Goal: Task Accomplishment & Management: Complete application form

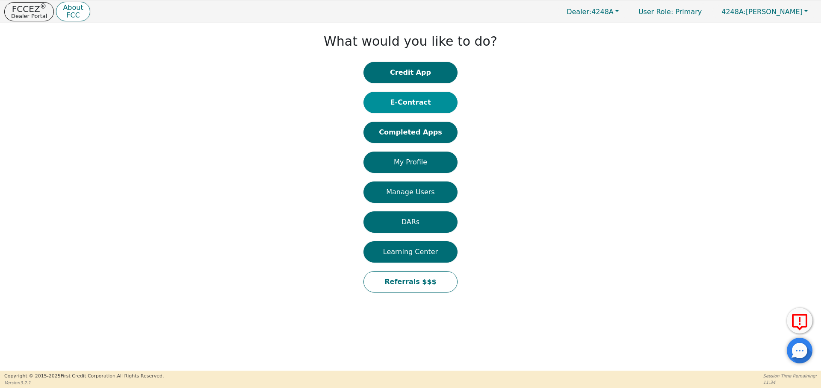
click at [425, 95] on button "E-Contract" at bounding box center [410, 102] width 94 height 21
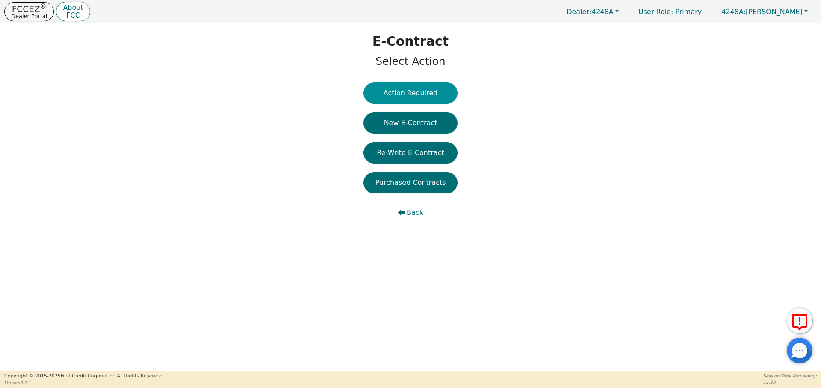
click at [418, 88] on button "Action Required" at bounding box center [410, 92] width 94 height 21
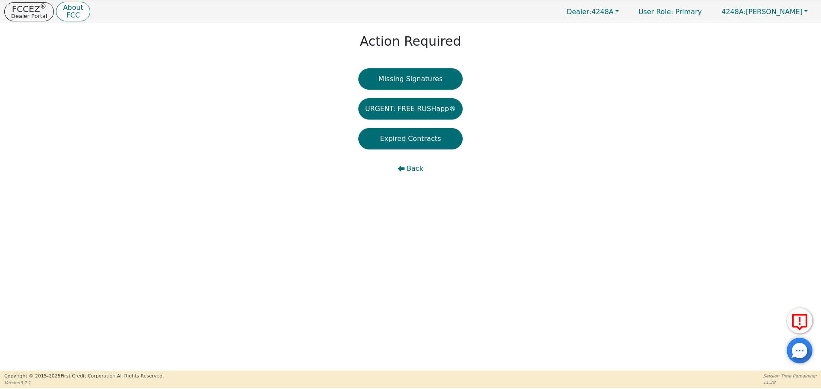
click at [418, 88] on button "Missing Signatures" at bounding box center [410, 78] width 105 height 21
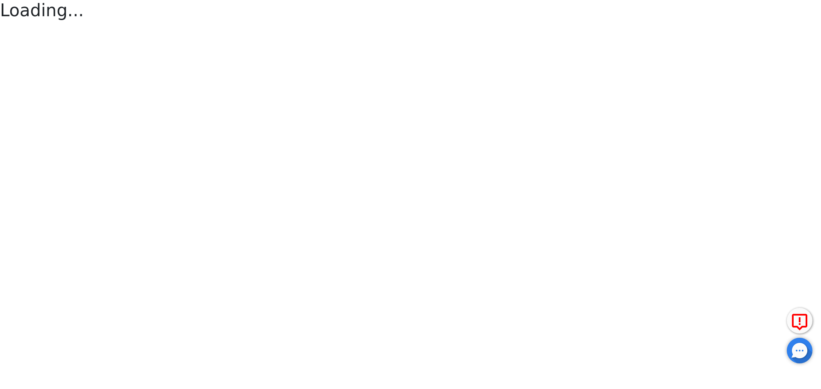
click at [418, 23] on html "FCCEZ ® Dealer Portal About FCC Dealer: 4248A User Role : Primary 4248A: [PERSO…" at bounding box center [410, 11] width 821 height 23
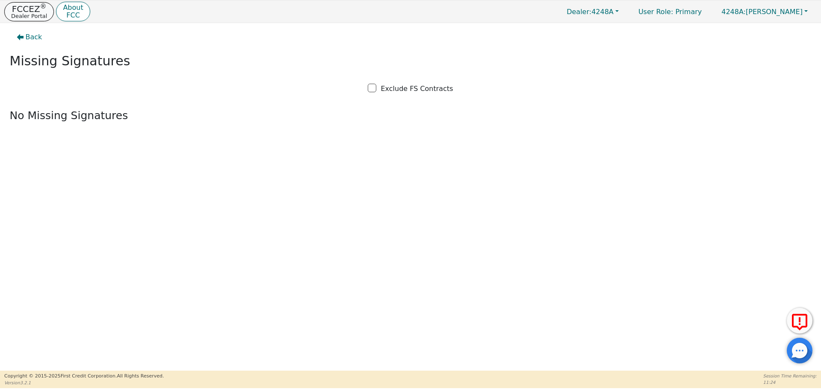
click at [43, 3] on button "FCCEZ ® Dealer Portal" at bounding box center [29, 11] width 50 height 19
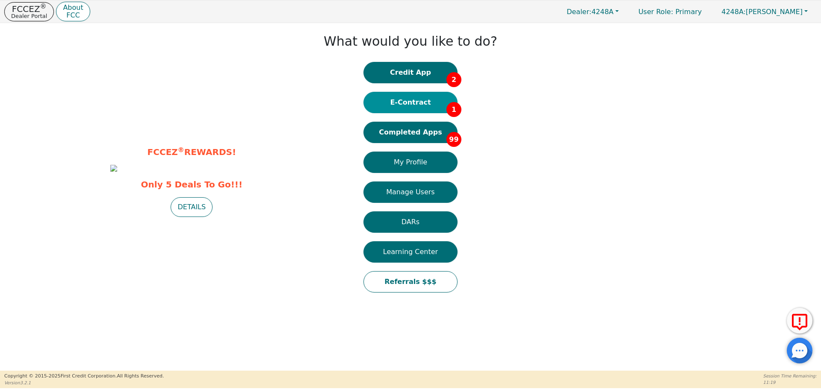
click at [436, 105] on button "E-Contract 1" at bounding box center [410, 102] width 94 height 21
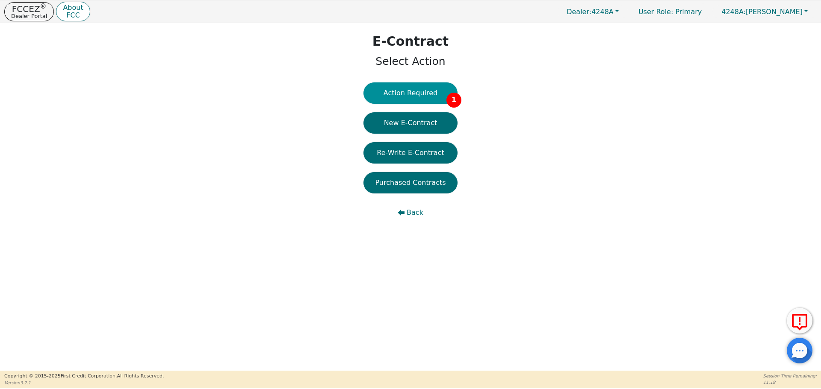
click at [421, 86] on button "Action Required 1" at bounding box center [410, 92] width 94 height 21
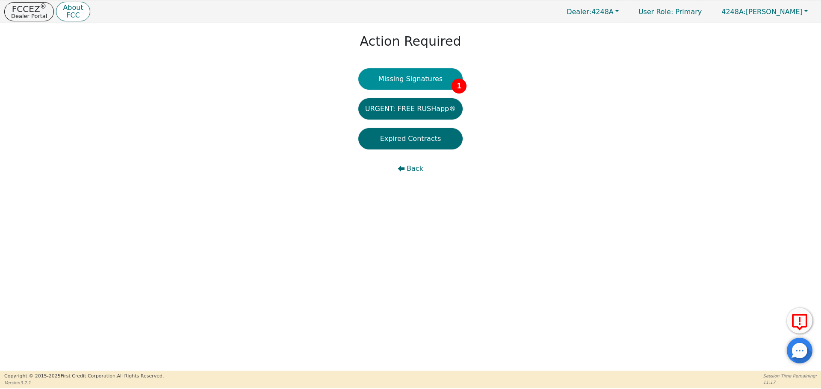
click at [417, 84] on button "Missing Signatures 1" at bounding box center [410, 78] width 105 height 21
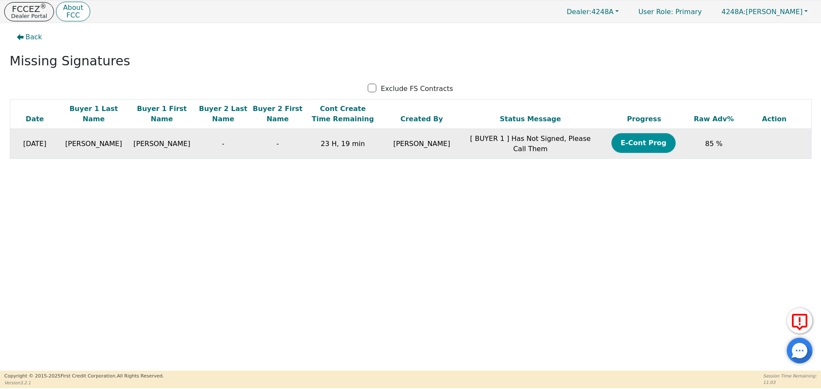
click at [651, 148] on button "E-Cont Prog" at bounding box center [643, 143] width 64 height 20
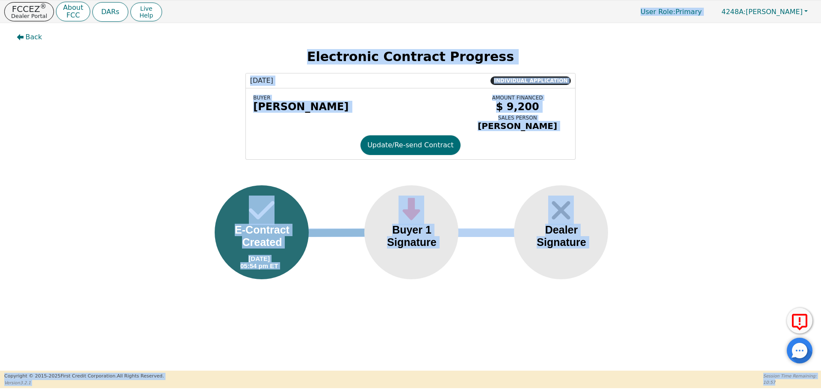
click at [497, 163] on div "Back Electronic Contract Progress [DATE] INDIVIDUAL APPLICATION BUYER [PERSON_N…" at bounding box center [410, 161] width 821 height 276
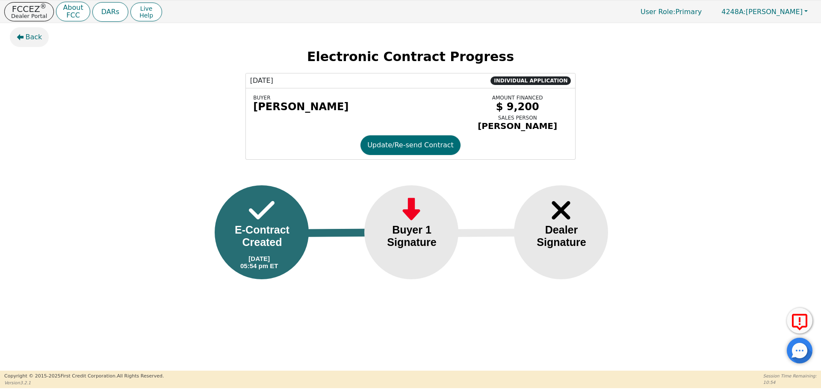
click at [18, 35] on icon "button" at bounding box center [20, 37] width 7 height 7
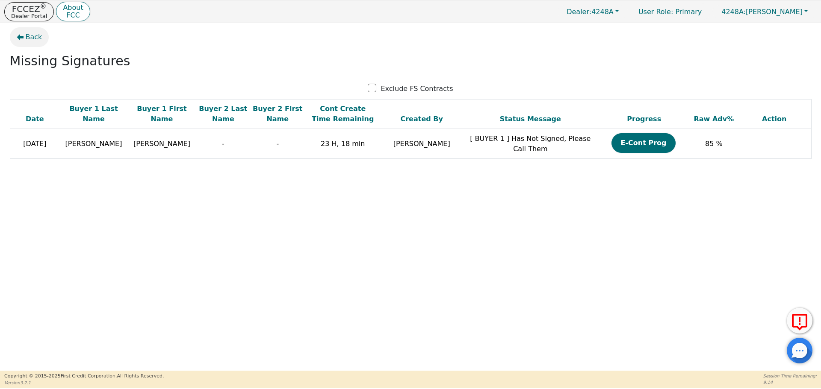
click at [36, 32] on span "Back" at bounding box center [34, 37] width 17 height 10
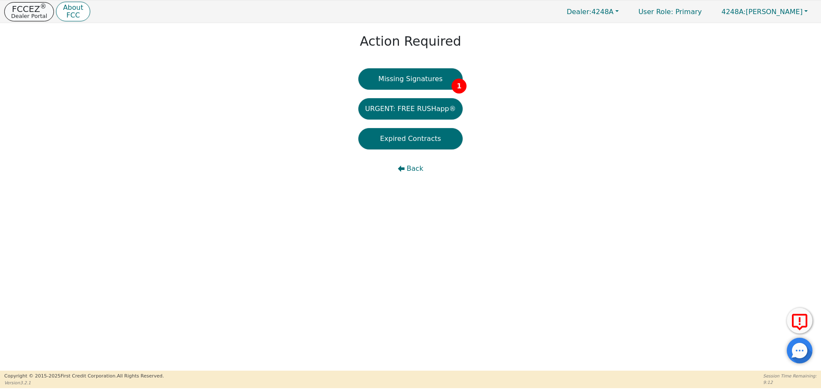
click at [17, 18] on p "Dealer Portal" at bounding box center [29, 16] width 36 height 6
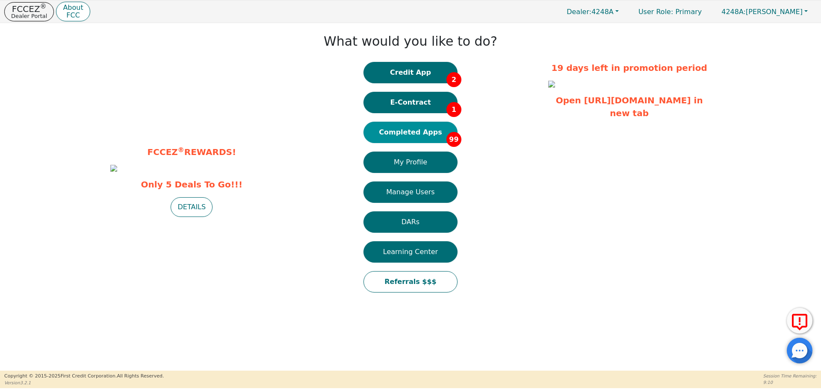
click at [416, 141] on button "Completed Apps 99" at bounding box center [410, 132] width 94 height 21
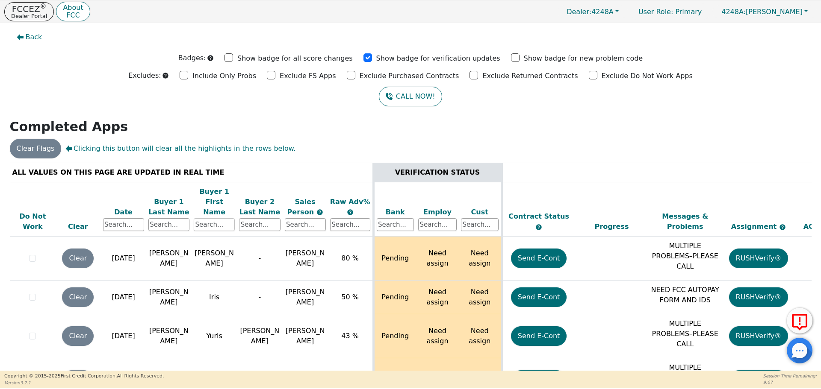
click at [217, 218] on input "text" at bounding box center [214, 224] width 41 height 13
type input "ola"
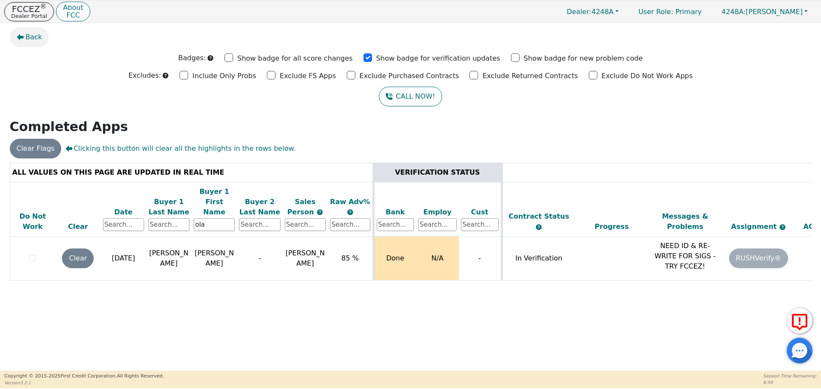
click at [17, 41] on button "Back" at bounding box center [29, 37] width 39 height 20
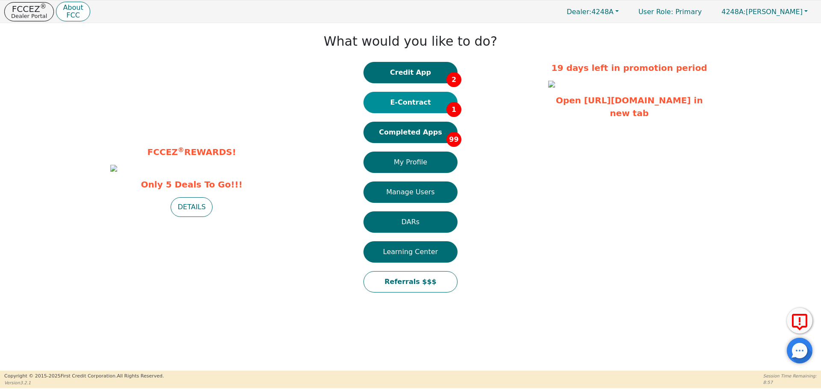
click at [416, 108] on button "E-Contract 1" at bounding box center [410, 102] width 94 height 21
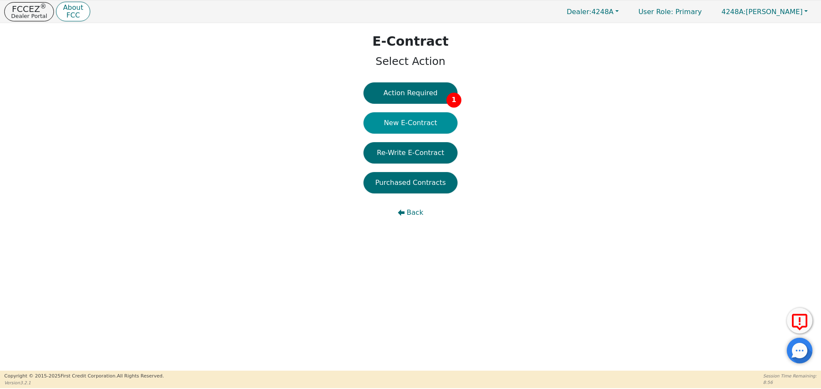
click at [414, 122] on button "New E-Contract" at bounding box center [410, 122] width 94 height 21
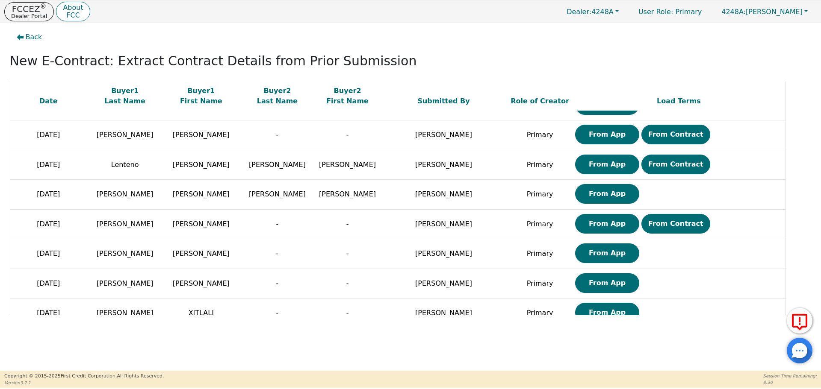
scroll to position [782, 0]
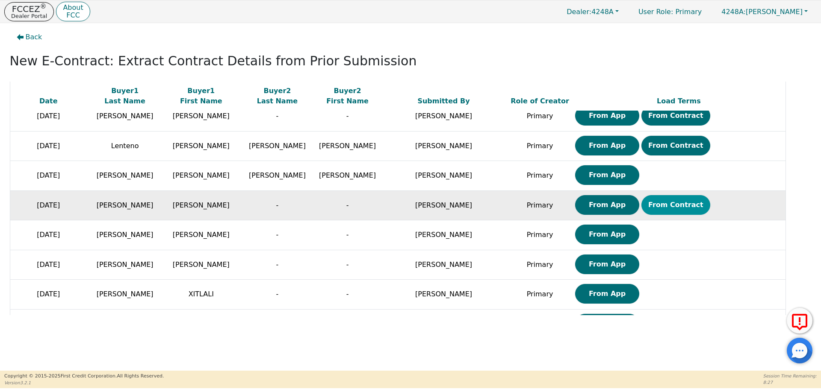
click at [641, 203] on button "From Contract" at bounding box center [675, 205] width 69 height 20
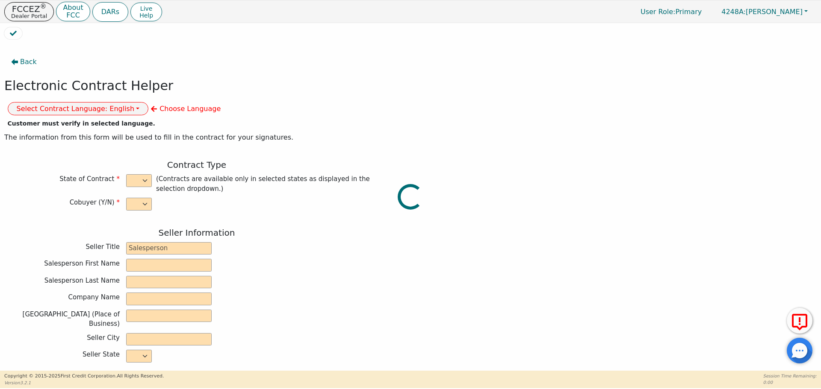
select select "n"
type input "owner"
type input "[PERSON_NAME]"
type input "[GEOGRAPHIC_DATA]"
type input "AQUA REMACH LLC"
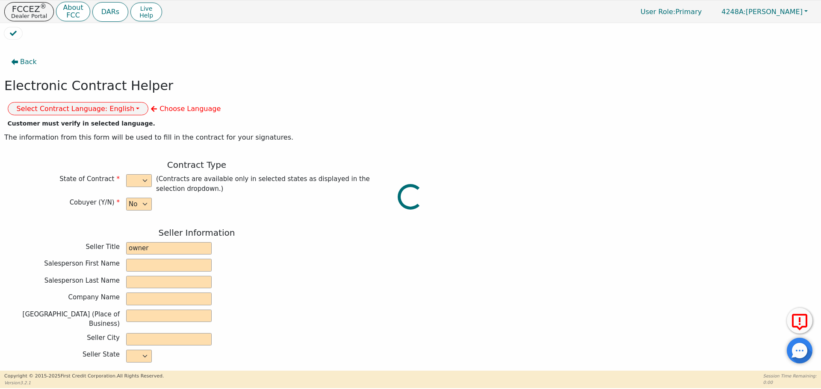
type input "[STREET_ADDRESS]"
type input "[GEOGRAPHIC_DATA]"
select select "[GEOGRAPHIC_DATA]"
type input "77070"
type input "Water purification system"
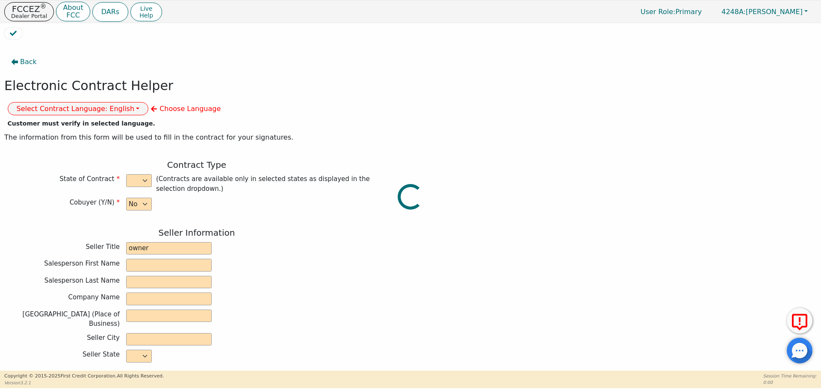
type input "Whole house"
type input "S2156437"
type input "[PERSON_NAME]"
type input "[EMAIL_ADDRESS][DOMAIN_NAME]"
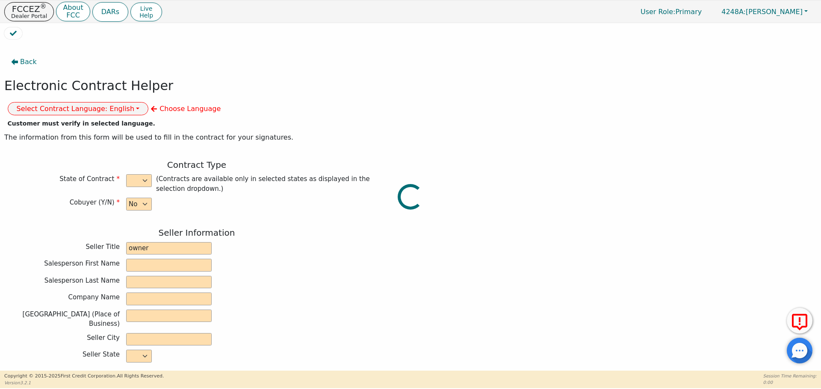
type input "[EMAIL_ADDRESS][DOMAIN_NAME]"
type input "2798 SW 400"
type input "[PERSON_NAME]"
select select "[GEOGRAPHIC_DATA]"
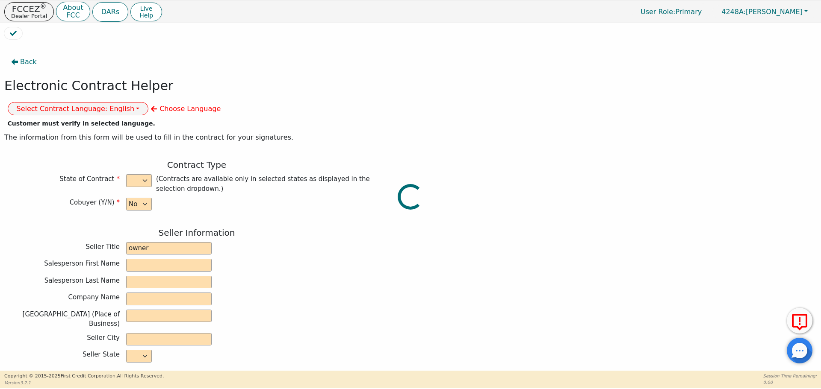
type input "79714"
type input "[DATE]"
type input "17.99"
type input "[DATE]"
type input "60"
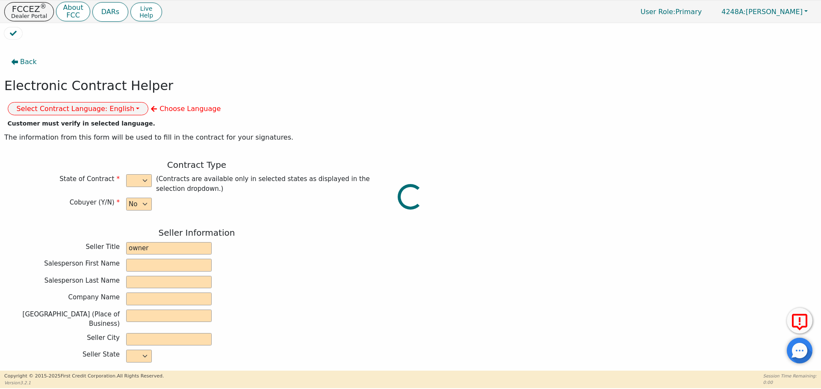
type input "0"
type input "9200.00"
type input "0.00"
checkbox input "true"
type input "0.00"
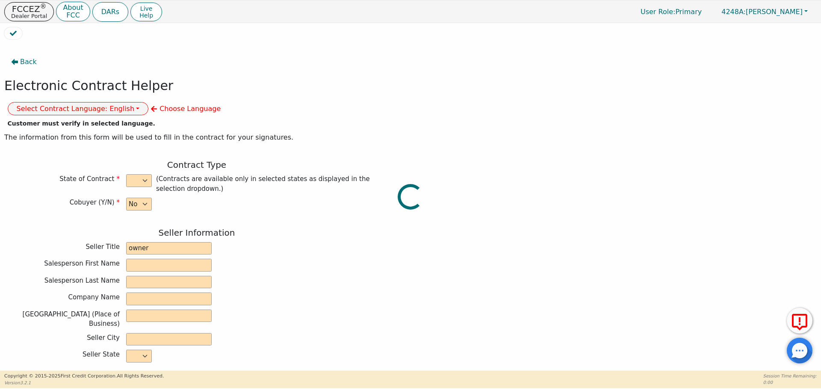
checkbox input "true"
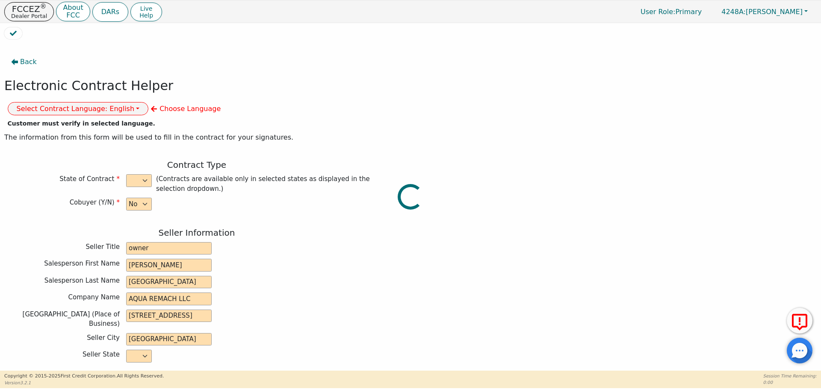
type input "0.00"
type input "9200.00"
type input "13904.40"
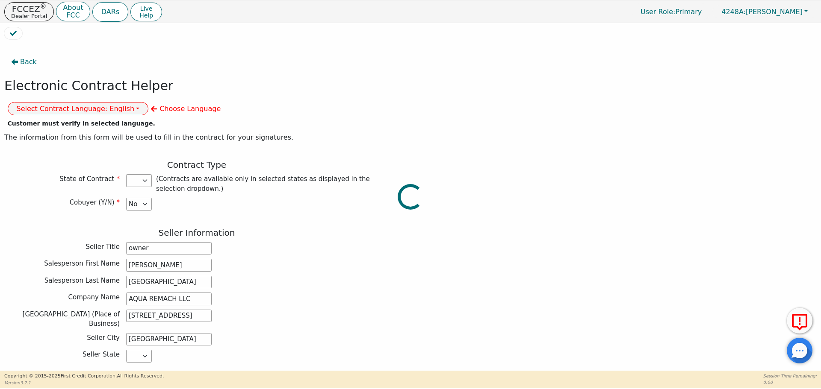
select select "[GEOGRAPHIC_DATA]"
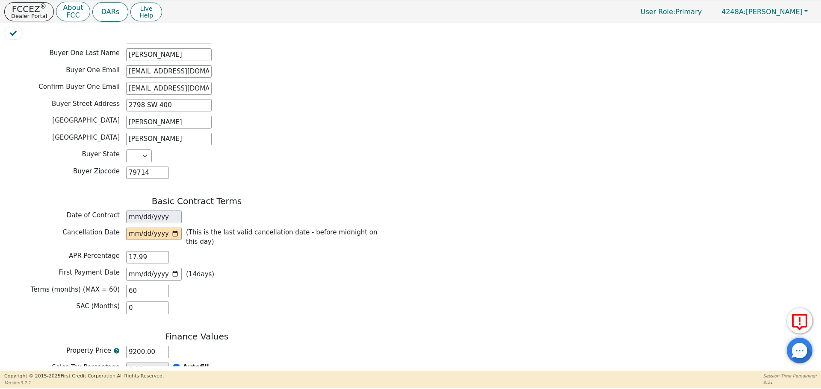
scroll to position [458, 0]
click at [172, 227] on input "date" at bounding box center [154, 233] width 56 height 13
type input "[DATE]"
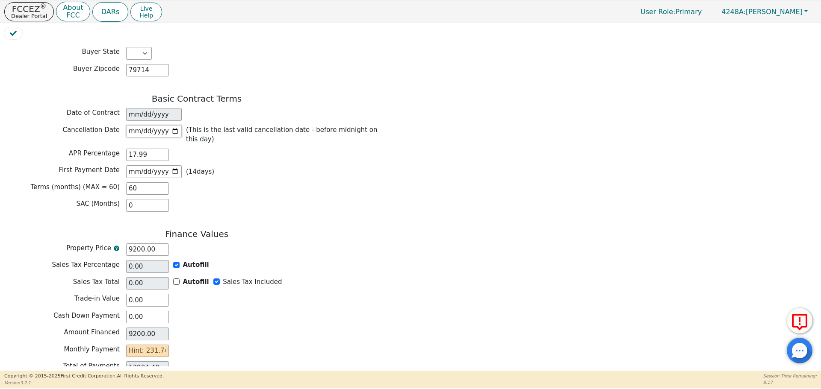
scroll to position [580, 0]
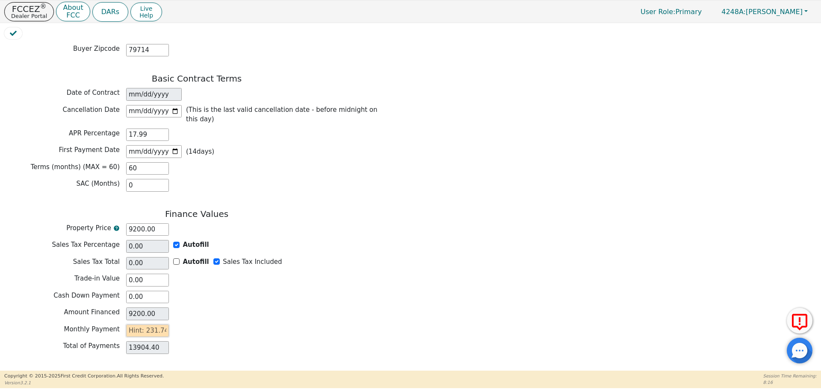
click at [153, 325] on input "text" at bounding box center [147, 331] width 43 height 13
type input "2"
type input "120.00"
type input "23"
type input "1380.00"
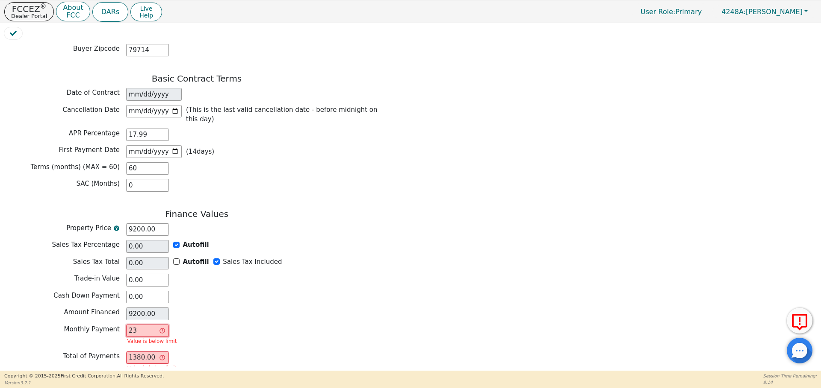
type input "231"
type input "13860.00"
type input "231.74"
type input "13904.40"
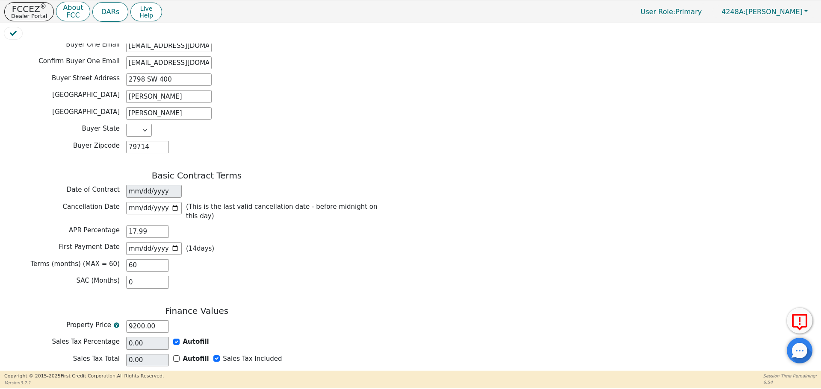
scroll to position [590, 0]
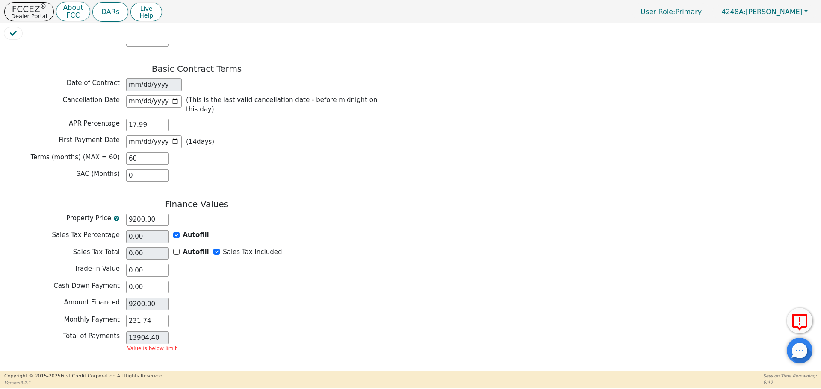
click at [202, 332] on div "Total of Payments 13904.40 Value is below limit" at bounding box center [196, 343] width 385 height 23
click at [157, 283] on div "Finance Values Property Price 9200.00 Sales Tax Percentage 0.00 Autofill Sales …" at bounding box center [196, 279] width 385 height 160
click at [157, 315] on input "231.74" at bounding box center [147, 321] width 43 height 13
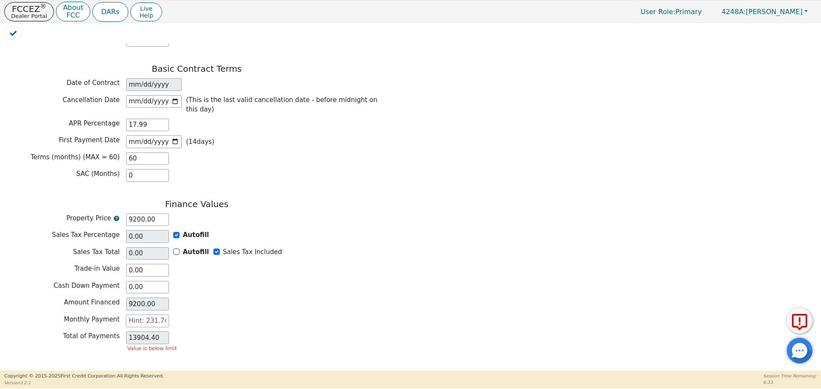
type input "0.00"
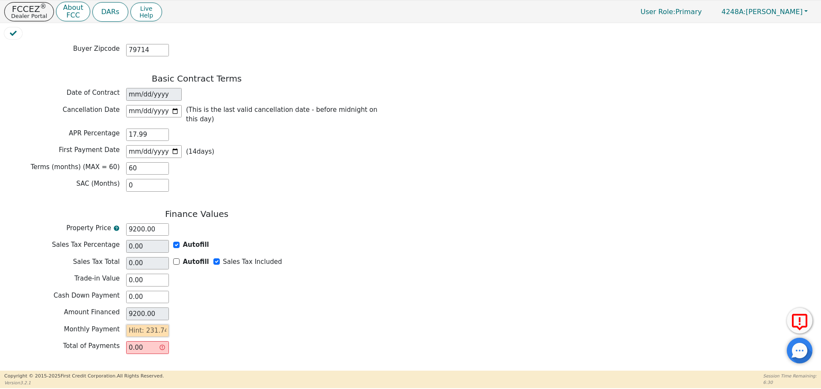
type input "2"
type input "120.00"
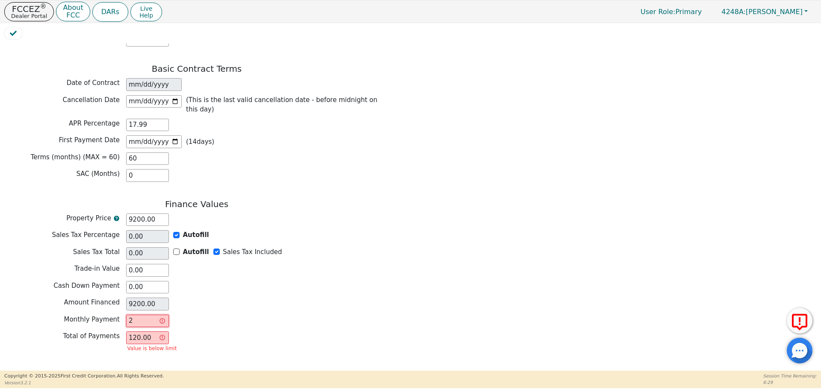
type input "23"
type input "1380.00"
type input "231"
type input "13860.00"
type input "231.7"
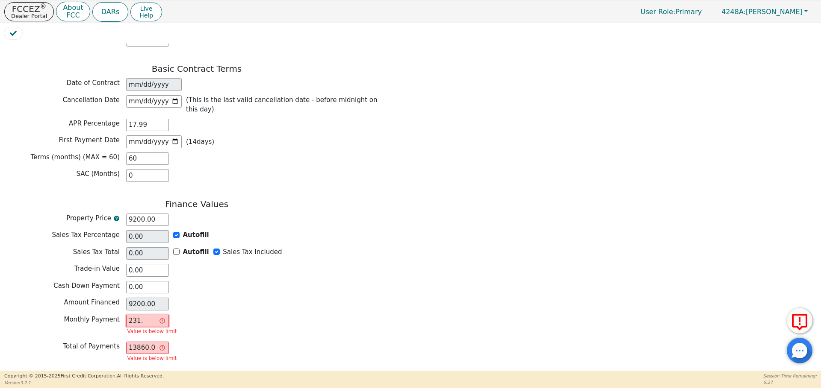
type input "13902.00"
type input "231.74"
type input "13904.40"
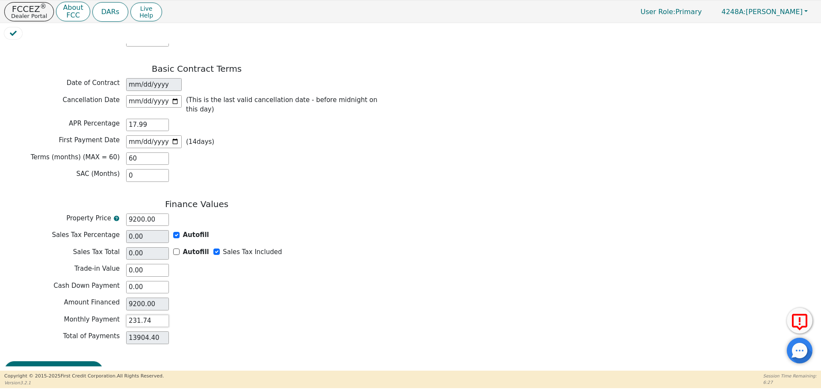
scroll to position [580, 0]
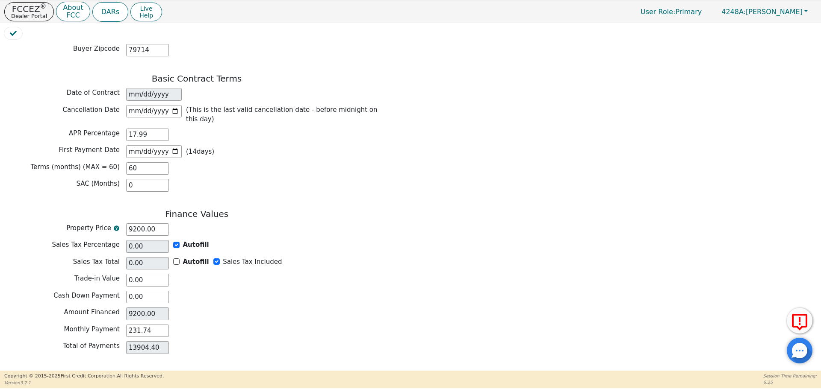
click at [73, 371] on button "Review & Begin Contract" at bounding box center [53, 381] width 99 height 20
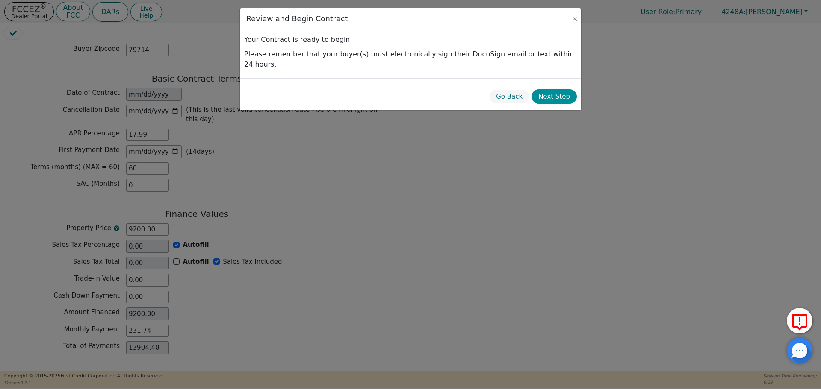
click at [557, 89] on button "Next Step" at bounding box center [553, 96] width 45 height 15
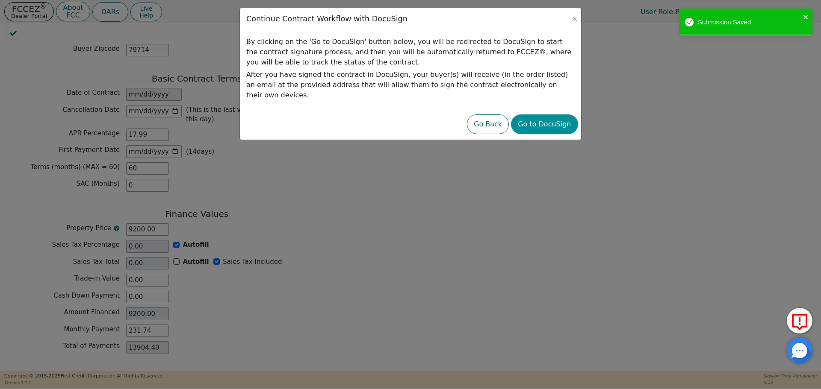
click at [557, 115] on button "Go to DocuSign" at bounding box center [544, 125] width 67 height 20
